Goal: Navigation & Orientation: Find specific page/section

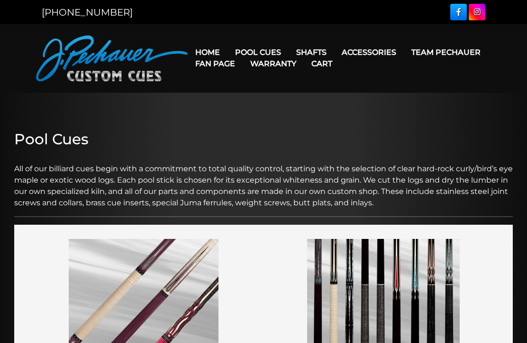
click at [404, 58] on link "Team Pechauer" at bounding box center [446, 52] width 84 height 24
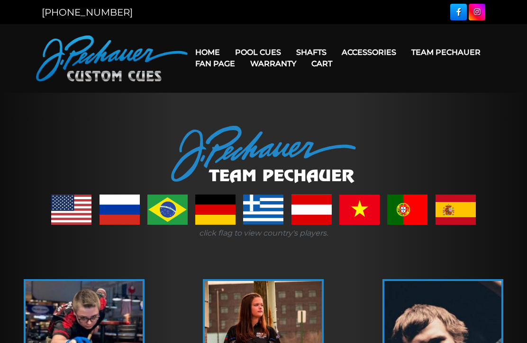
click at [404, 54] on link "Team Pechauer" at bounding box center [446, 52] width 84 height 24
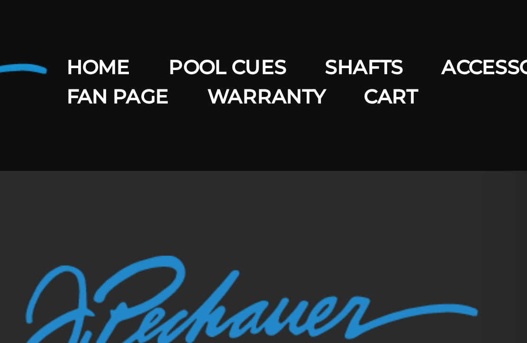
click at [404, 40] on link "Team Pechauer" at bounding box center [446, 52] width 84 height 24
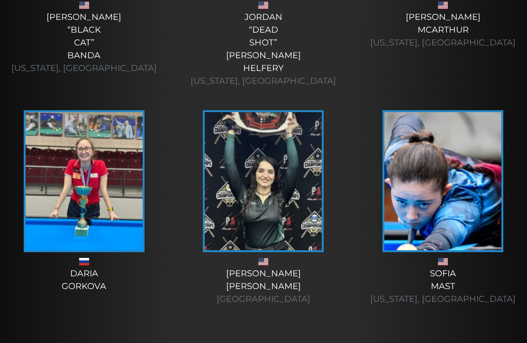
scroll to position [4188, 0]
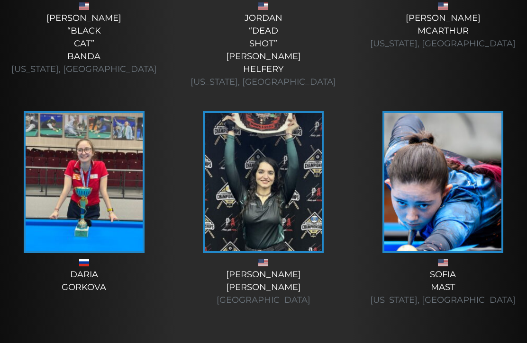
click at [278, 228] on img at bounding box center [263, 182] width 117 height 138
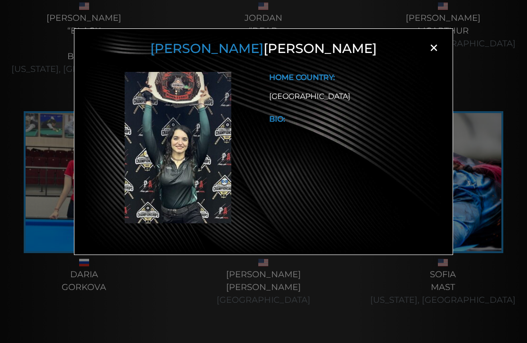
click at [435, 47] on span "×" at bounding box center [433, 48] width 14 height 14
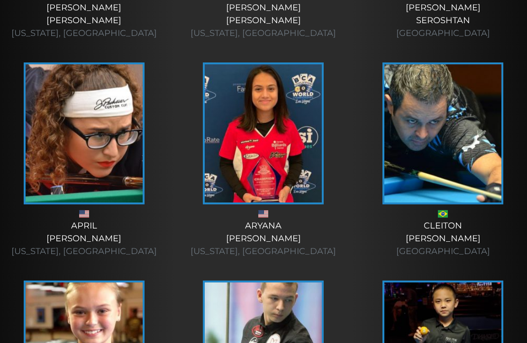
scroll to position [0, 0]
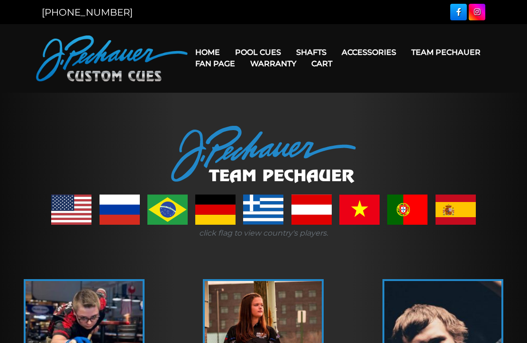
click at [304, 54] on link "Warranty" at bounding box center [272, 64] width 61 height 24
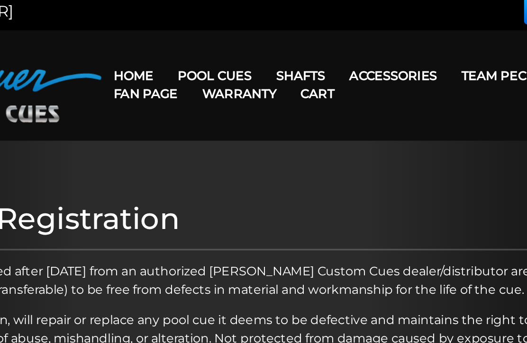
click at [202, 52] on link "Fan Page" at bounding box center [215, 64] width 55 height 24
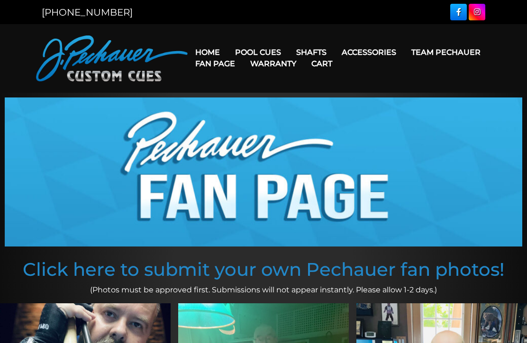
click at [289, 99] on link "Pro Series (R) – NEW" at bounding box center [286, 92] width 117 height 13
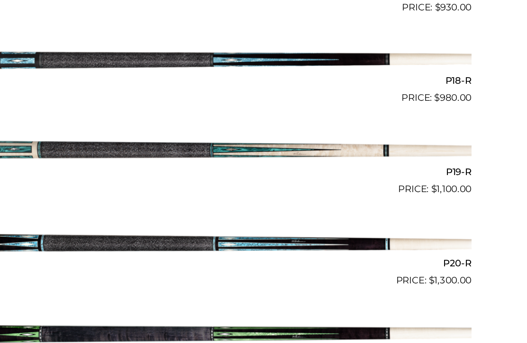
scroll to position [1587, 0]
